Goal: Browse casually

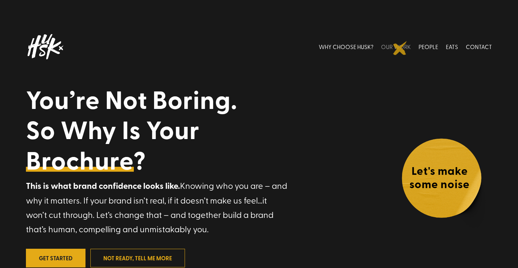
click at [400, 48] on link "OUR WORK" at bounding box center [396, 46] width 30 height 31
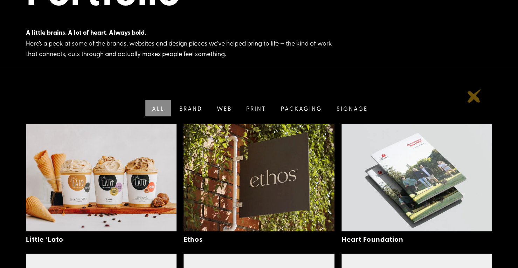
scroll to position [114, 0]
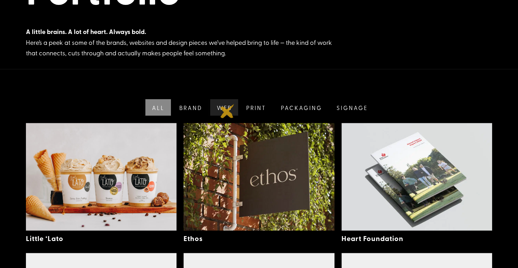
click at [227, 111] on link "Web" at bounding box center [224, 107] width 30 height 16
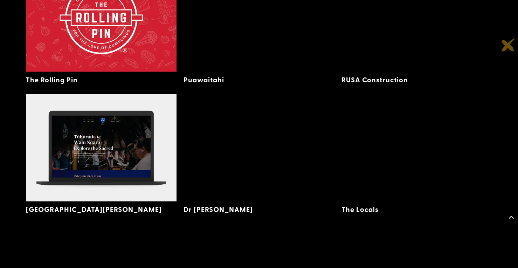
scroll to position [1054, 0]
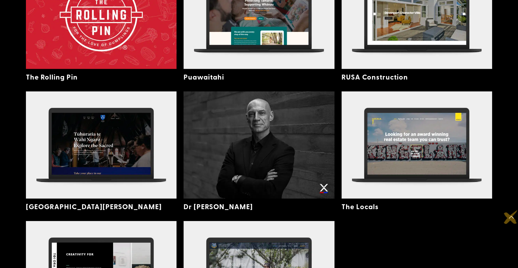
click at [510, 217] on span at bounding box center [511, 217] width 14 height 14
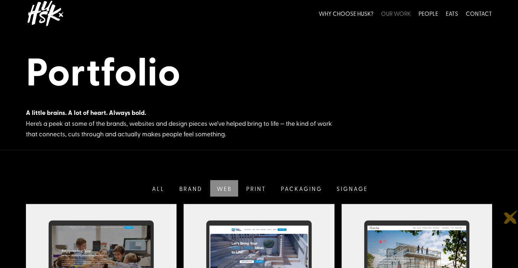
scroll to position [0, 0]
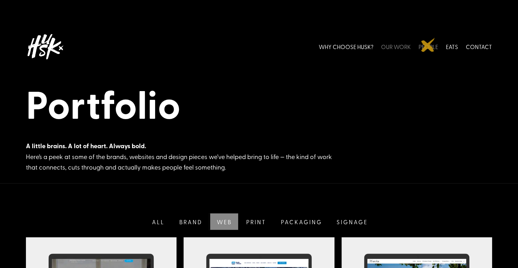
click at [428, 45] on link "PEOPLE" at bounding box center [428, 46] width 20 height 31
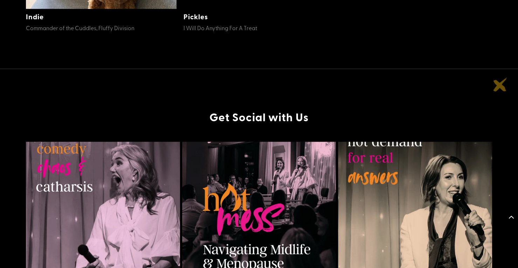
scroll to position [600, 0]
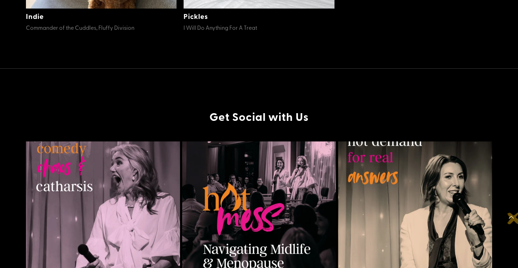
click at [513, 217] on span at bounding box center [511, 217] width 14 height 14
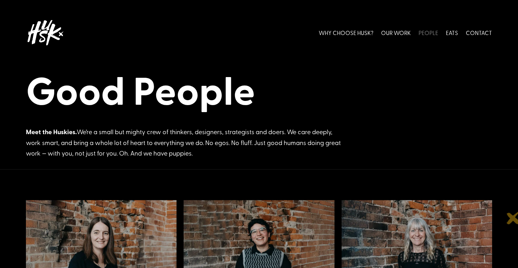
scroll to position [0, 0]
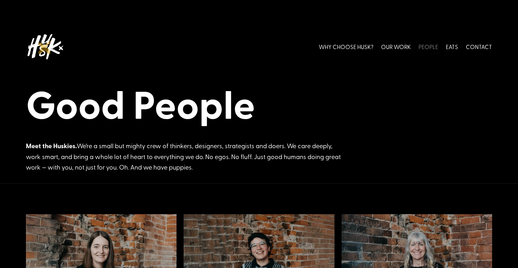
click at [45, 47] on img at bounding box center [45, 46] width 39 height 31
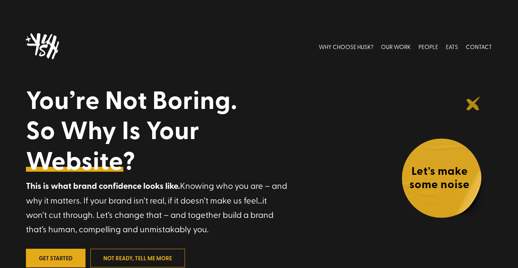
click at [473, 103] on div "Video Player 00:13 00:00 00:15 Use Up/Down Arrow keys to increase or decrease v…" at bounding box center [259, 145] width 518 height 291
